Goal: Communication & Community: Answer question/provide support

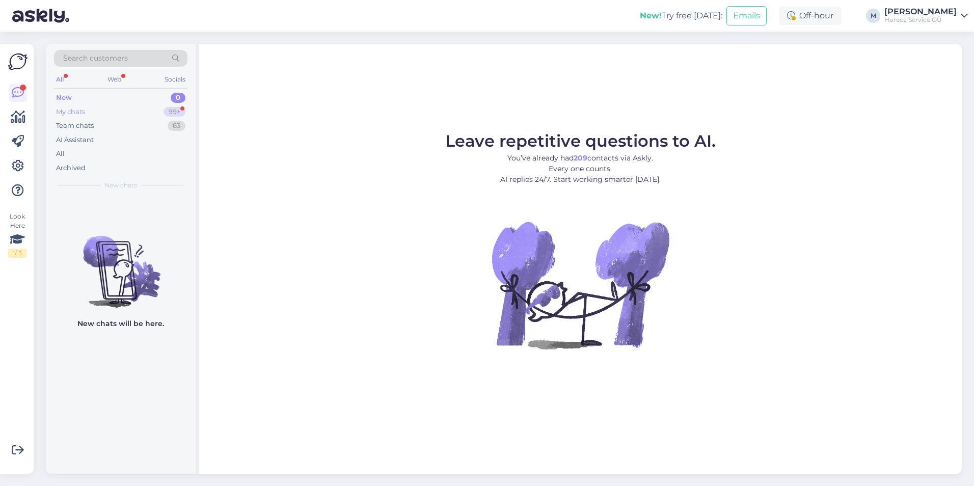
click at [151, 114] on div "My chats 99+" at bounding box center [120, 112] width 133 height 14
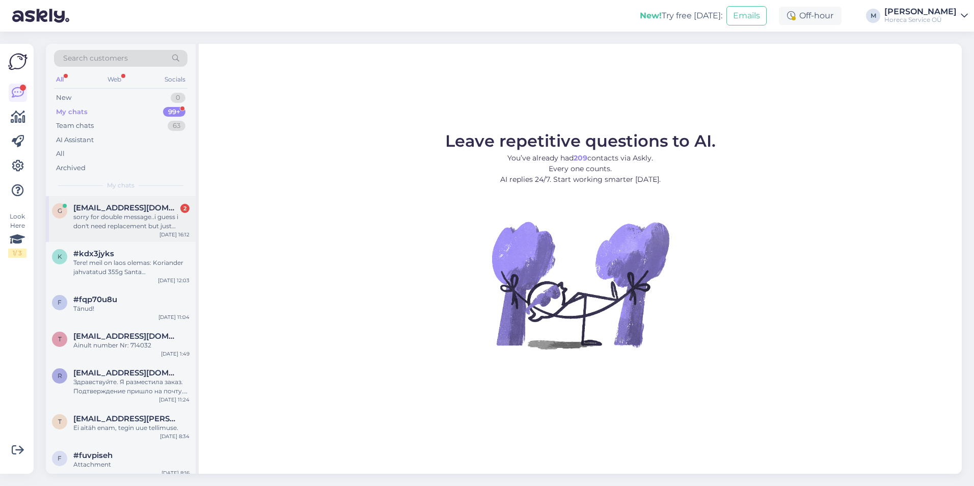
click at [130, 214] on div "sorry for double message..i guess i don't need replacement but just maybe the p…" at bounding box center [131, 221] width 116 height 18
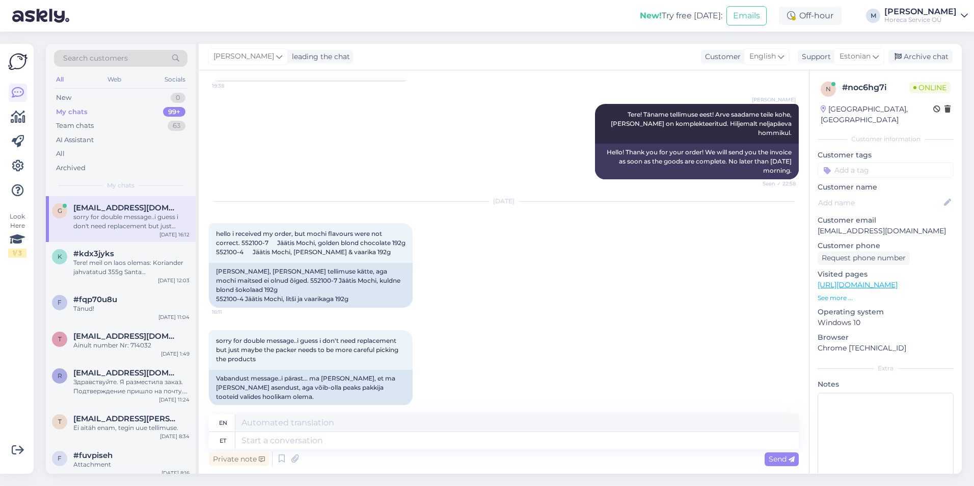
scroll to position [113, 0]
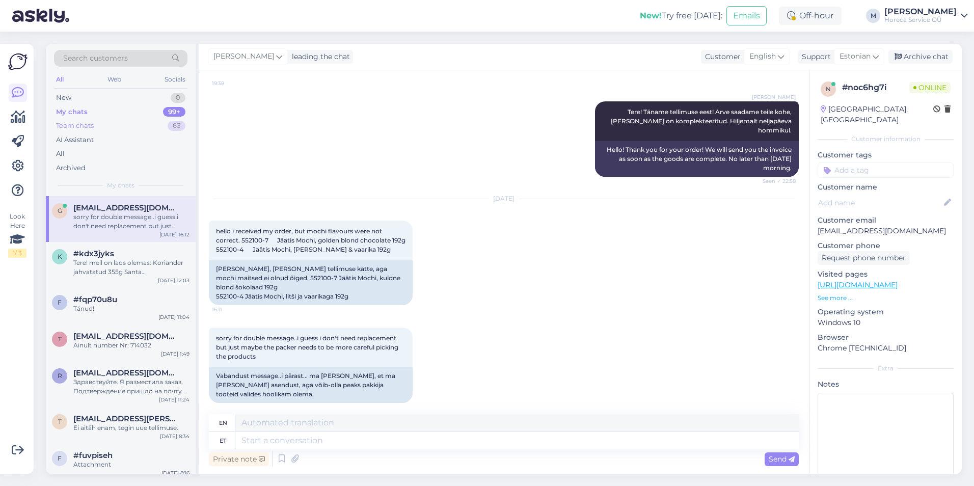
click at [131, 121] on div "Team chats 63" at bounding box center [120, 126] width 133 height 14
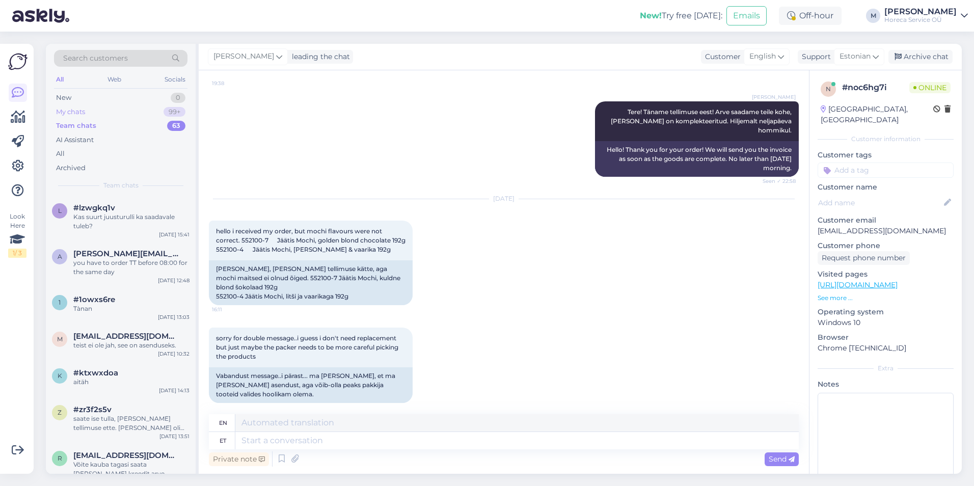
click at [134, 106] on div "My chats 99+" at bounding box center [120, 112] width 133 height 14
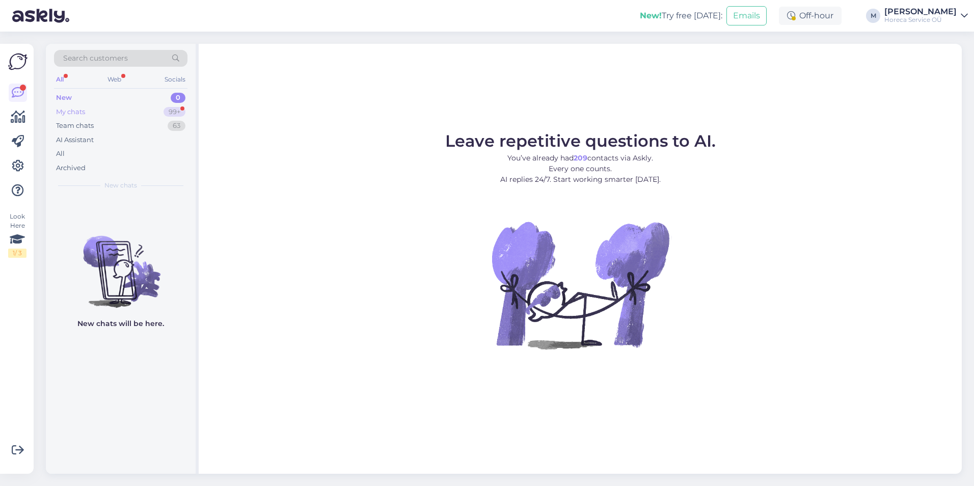
click at [138, 115] on div "My chats 99+" at bounding box center [120, 112] width 133 height 14
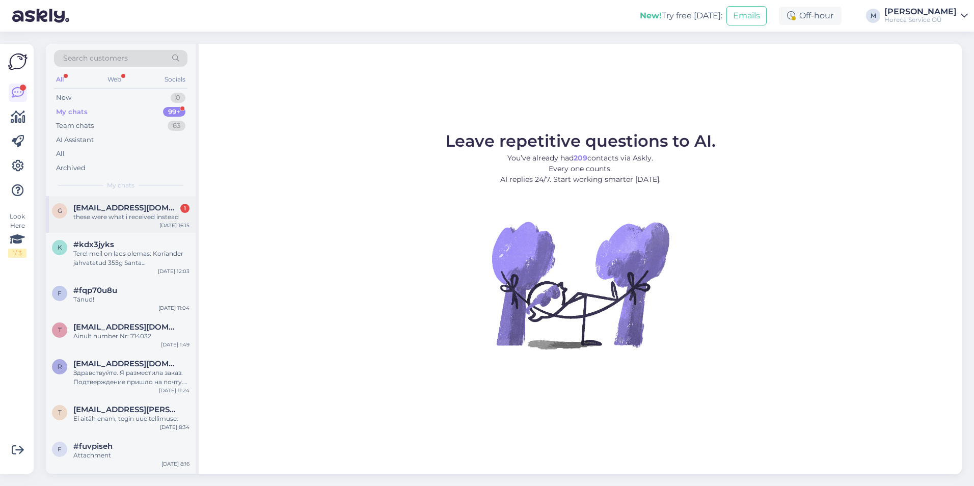
click at [141, 220] on div "these were what i received instead" at bounding box center [131, 216] width 116 height 9
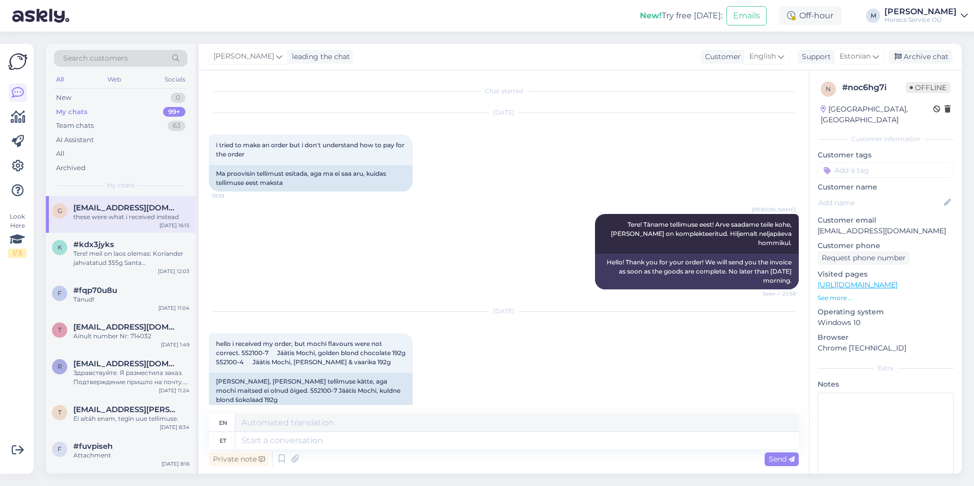
scroll to position [238, 0]
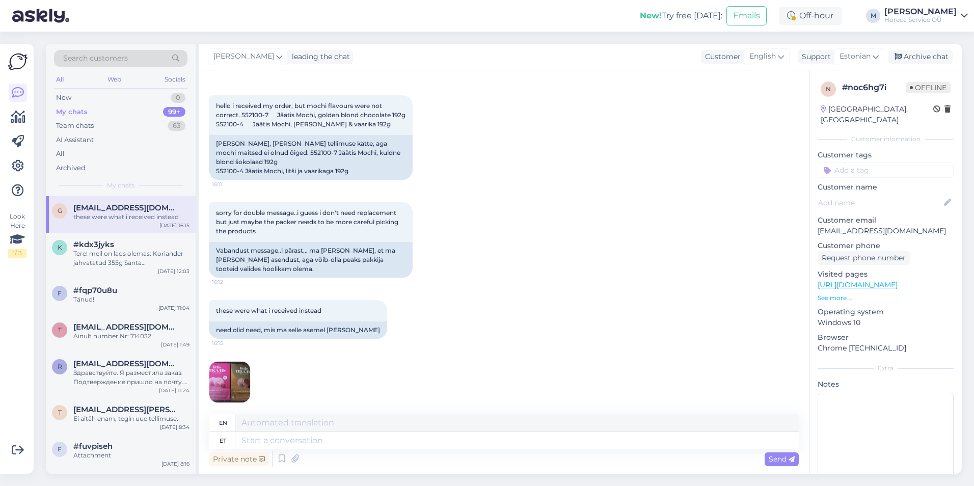
click at [243, 372] on img at bounding box center [229, 382] width 41 height 41
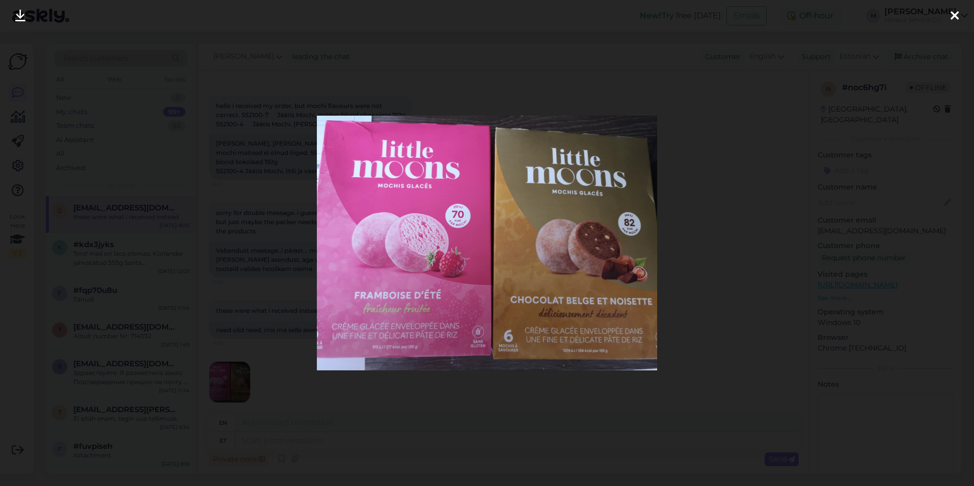
click at [749, 144] on div at bounding box center [487, 243] width 974 height 486
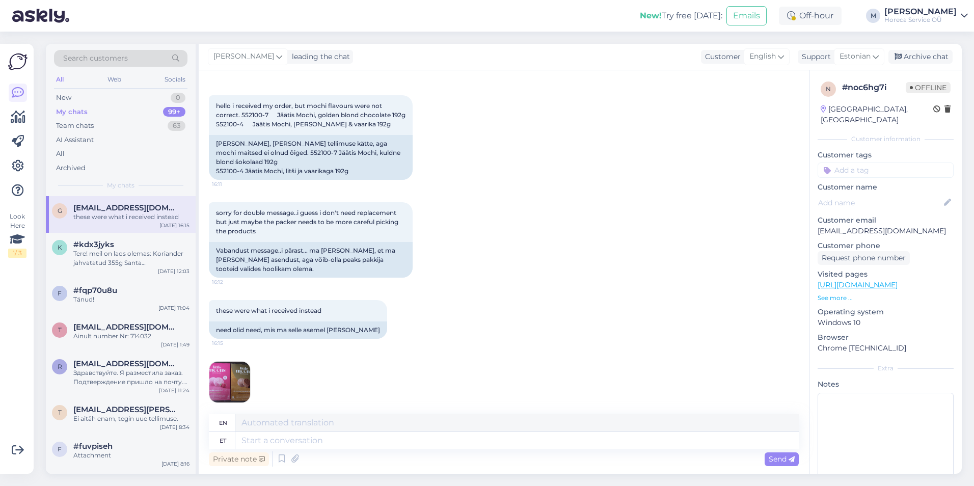
click at [226, 379] on img at bounding box center [229, 382] width 41 height 41
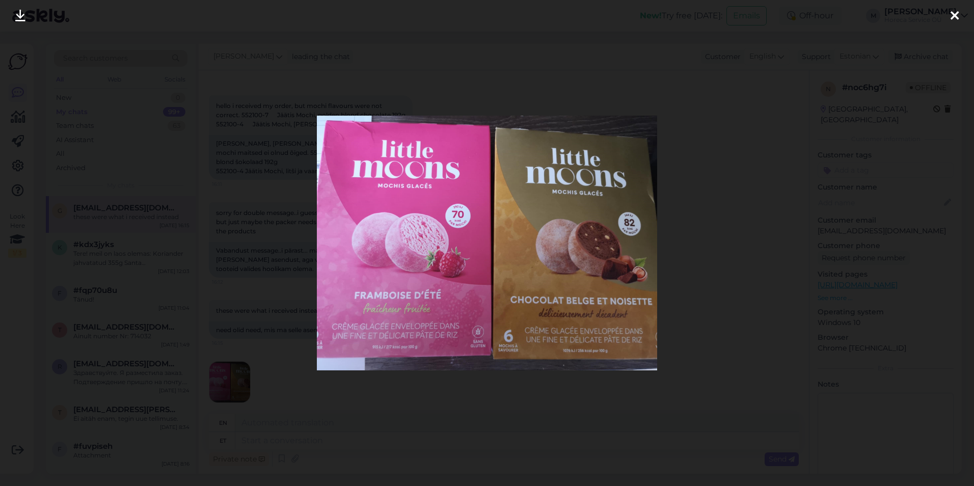
click at [626, 395] on div at bounding box center [487, 243] width 974 height 486
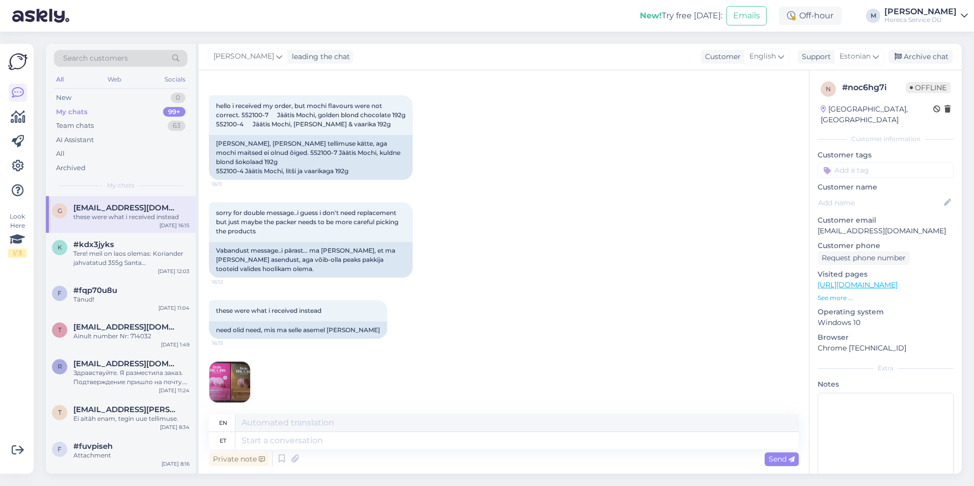
click at [231, 377] on img at bounding box center [229, 382] width 41 height 41
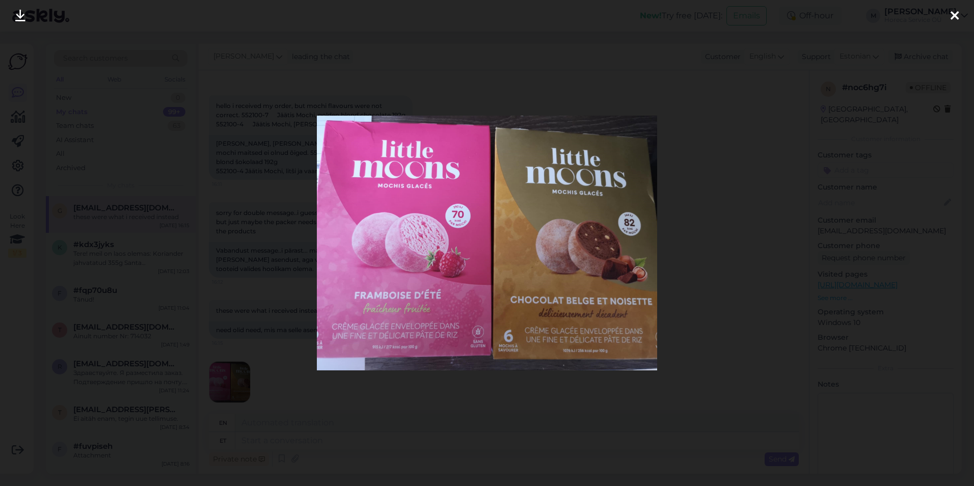
click at [953, 12] on icon at bounding box center [954, 16] width 8 height 13
